Goal: Complete application form

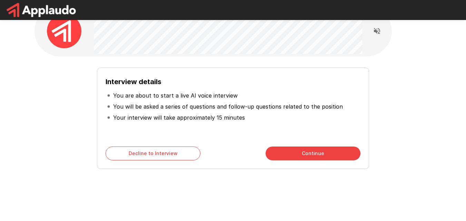
scroll to position [25, 0]
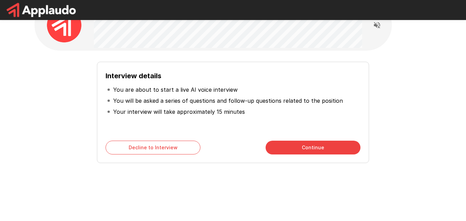
click at [311, 153] on button "Continue" at bounding box center [312, 148] width 95 height 14
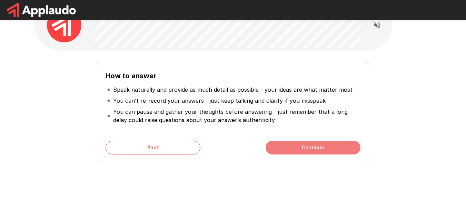
click at [303, 147] on button "Continue" at bounding box center [312, 148] width 95 height 14
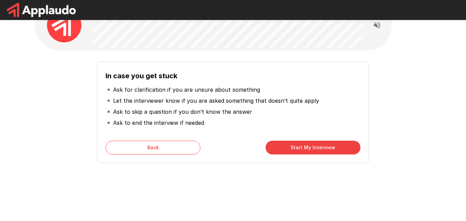
click at [303, 147] on button "Start My Interview" at bounding box center [312, 148] width 95 height 14
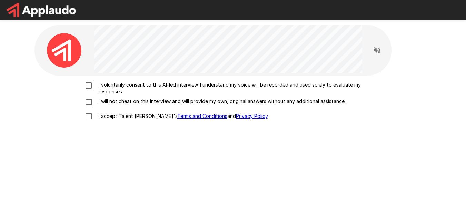
click at [97, 116] on p "I accept Talent Llama's Terms and Conditions and Privacy Policy ." at bounding box center [182, 116] width 173 height 7
click at [95, 108] on div "I voluntarily consent to this AI-led interview. I understand my voice will be r…" at bounding box center [233, 102] width 392 height 42
click at [93, 96] on div "I voluntarily consent to this AI-led interview. I understand my voice will be r…" at bounding box center [233, 102] width 392 height 42
click at [91, 98] on div "I voluntarily consent to this AI-led interview. I understand my voice will be r…" at bounding box center [233, 102] width 392 height 42
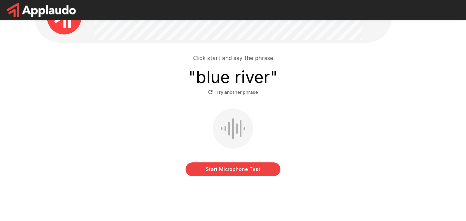
scroll to position [46, 0]
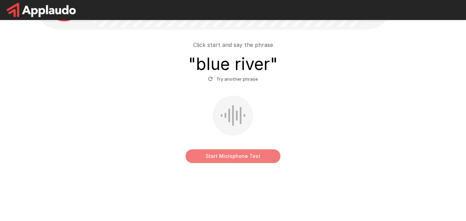
click at [245, 156] on button "Start Microphone Test" at bounding box center [232, 156] width 95 height 14
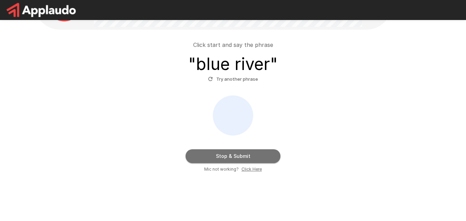
click at [244, 152] on button "Stop & Submit" at bounding box center [232, 156] width 95 height 14
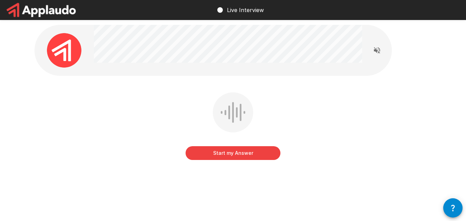
click at [232, 106] on div at bounding box center [233, 112] width 2 height 21
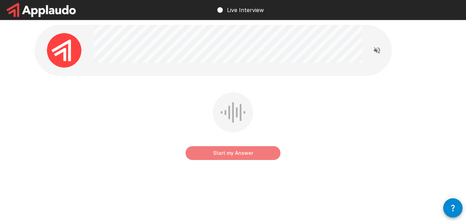
click at [250, 152] on button "Start my Answer" at bounding box center [232, 153] width 95 height 14
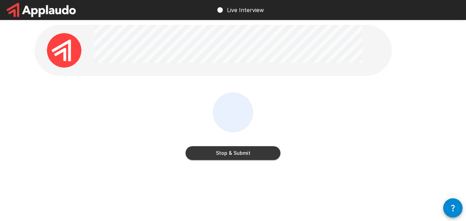
click at [250, 152] on button "Stop & Submit" at bounding box center [232, 153] width 95 height 14
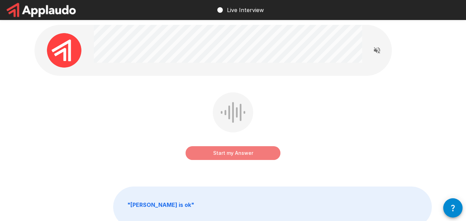
click at [250, 152] on button "Start my Answer" at bounding box center [232, 153] width 95 height 14
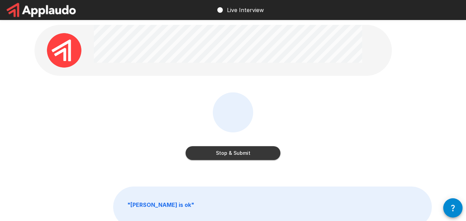
click at [250, 152] on button "Stop & Submit" at bounding box center [232, 153] width 95 height 14
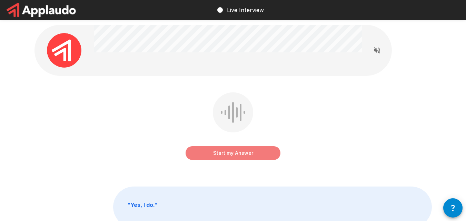
click at [250, 152] on button "Start my Answer" at bounding box center [232, 153] width 95 height 14
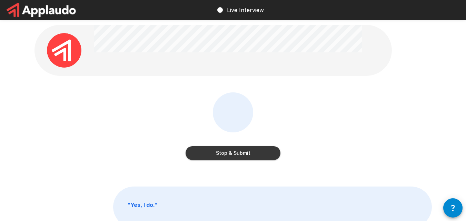
click at [234, 149] on button "Stop & Submit" at bounding box center [232, 153] width 95 height 14
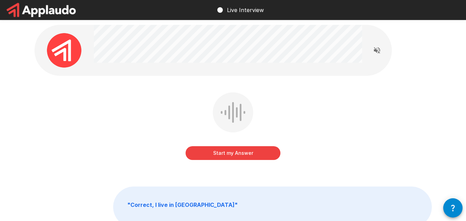
click at [243, 158] on button "Start my Answer" at bounding box center [232, 153] width 95 height 14
click at [0, 0] on div at bounding box center [0, 0] width 0 height 0
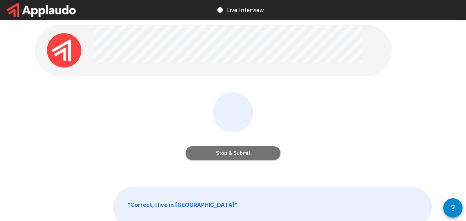
click at [249, 152] on button "Stop & Submit" at bounding box center [232, 153] width 95 height 14
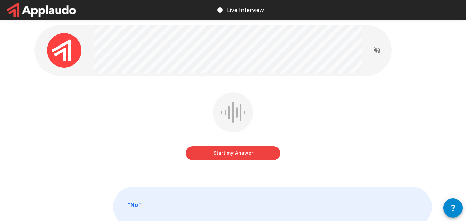
click at [262, 152] on button "Start my Answer" at bounding box center [232, 153] width 95 height 14
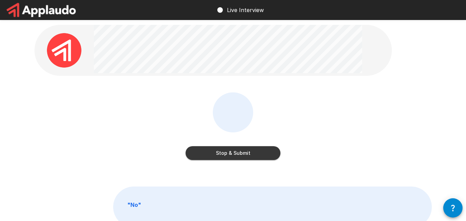
click at [262, 152] on button "Stop & Submit" at bounding box center [232, 153] width 95 height 14
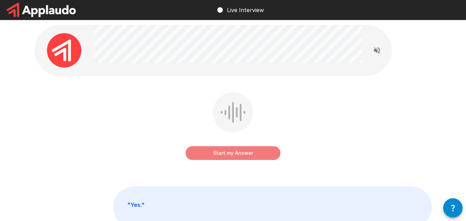
click at [262, 152] on button "Start my Answer" at bounding box center [232, 153] width 95 height 14
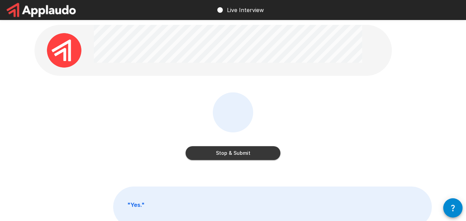
click at [235, 157] on button "Stop & Submit" at bounding box center [232, 153] width 95 height 14
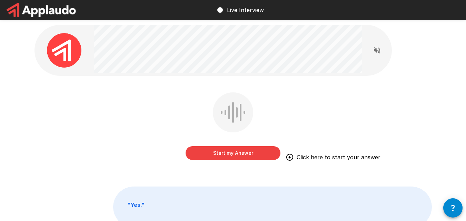
click at [235, 157] on button "Start my Answer" at bounding box center [232, 153] width 95 height 14
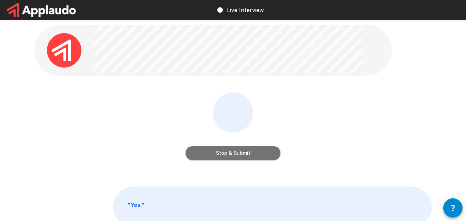
click at [235, 157] on button "Stop & Submit" at bounding box center [232, 153] width 95 height 14
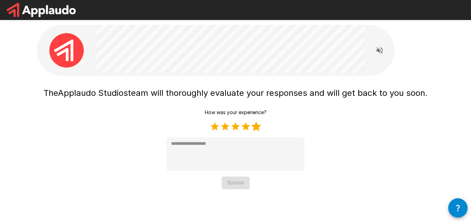
click at [259, 127] on label "5 Stars" at bounding box center [256, 126] width 10 height 10
type textarea "*"
click at [238, 187] on button "Submit" at bounding box center [236, 183] width 28 height 13
